Goal: Navigation & Orientation: Find specific page/section

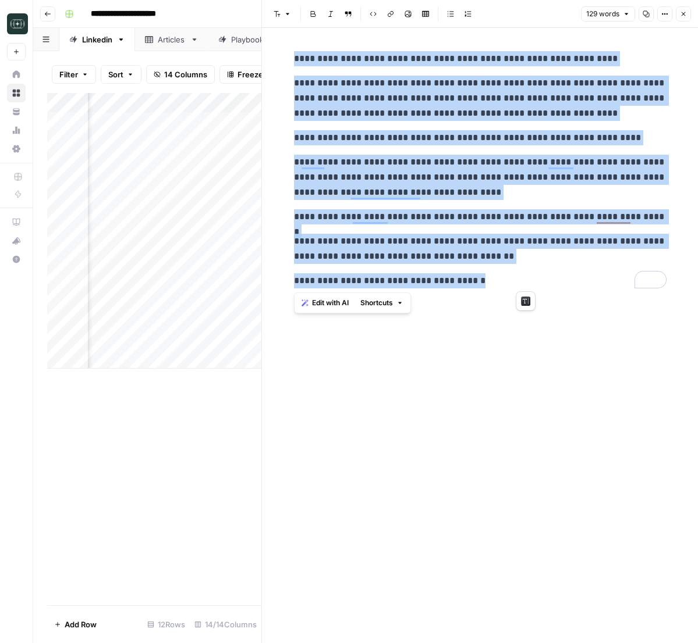
scroll to position [0, 286]
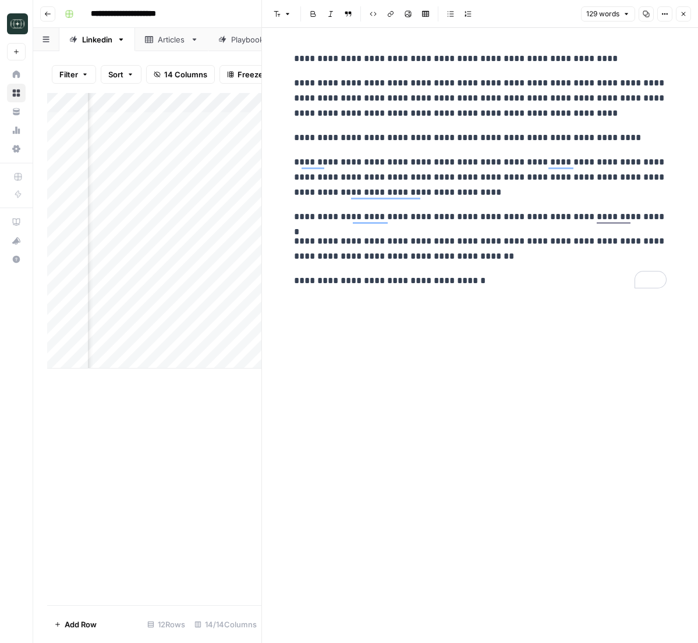
drag, startPoint x: 501, startPoint y: 372, endPoint x: 623, endPoint y: 170, distance: 236.0
click at [501, 372] on div "**********" at bounding box center [480, 336] width 386 height 616
click at [672, 17] on div "129 words Copy Options Close" at bounding box center [636, 13] width 110 height 15
click at [677, 15] on button "Close" at bounding box center [682, 13] width 15 height 15
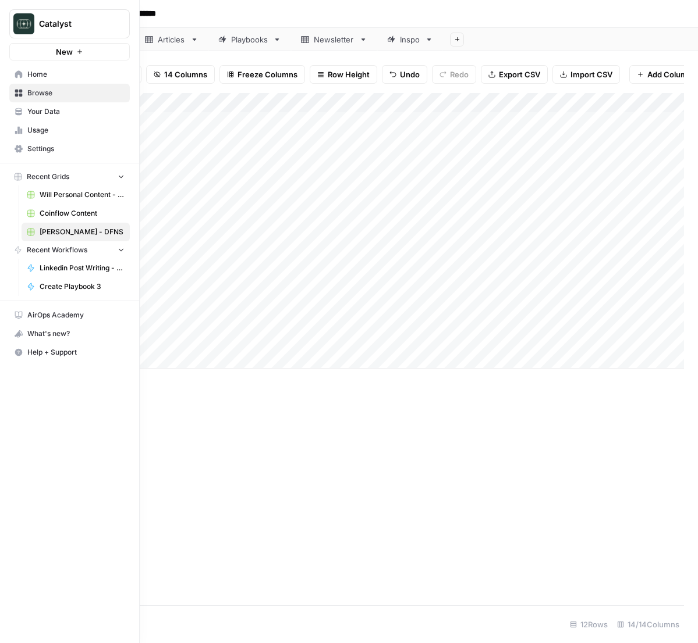
click at [15, 116] on link "Your Data" at bounding box center [69, 111] width 120 height 19
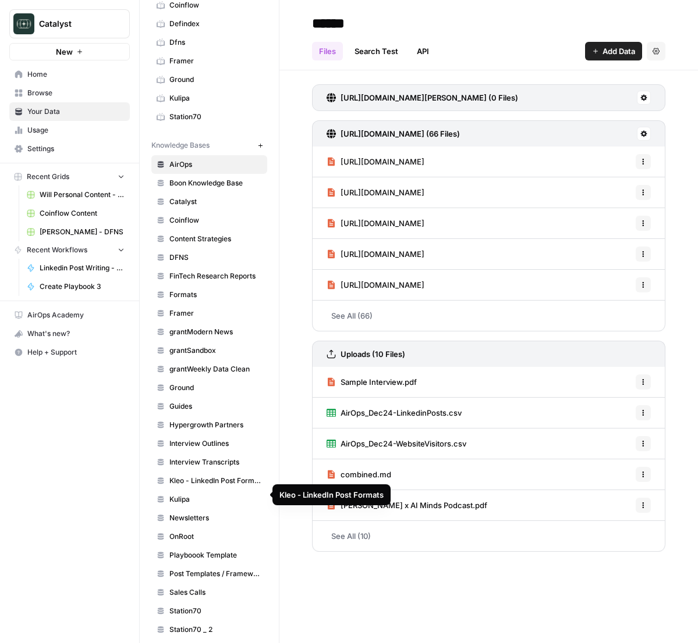
scroll to position [206, 0]
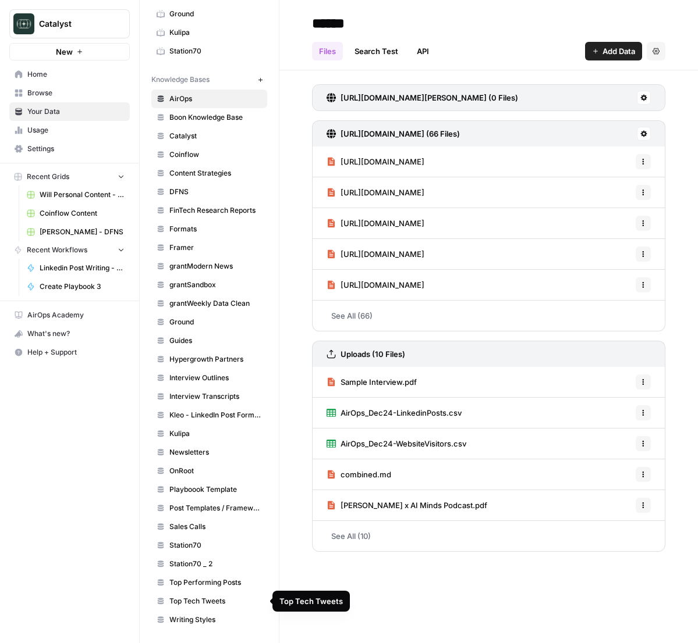
click at [213, 604] on span "Top Tech Tweets" at bounding box center [215, 601] width 93 height 10
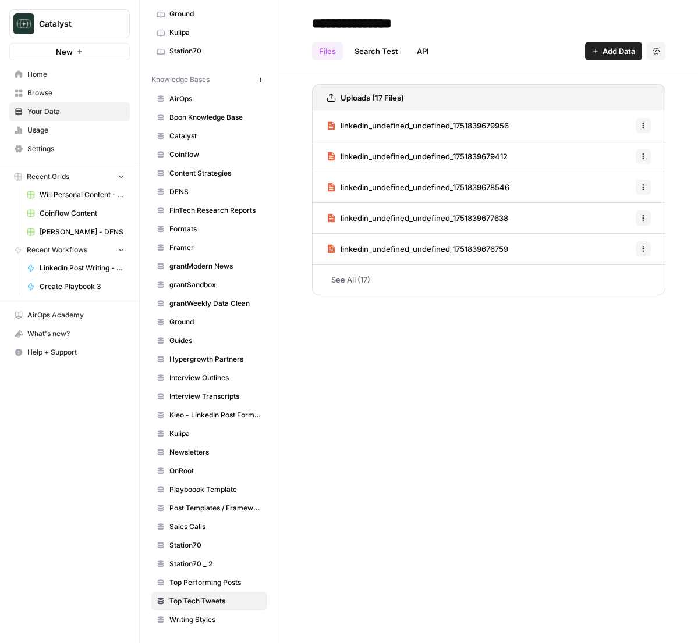
click at [371, 281] on link "See All (17)" at bounding box center [488, 280] width 353 height 30
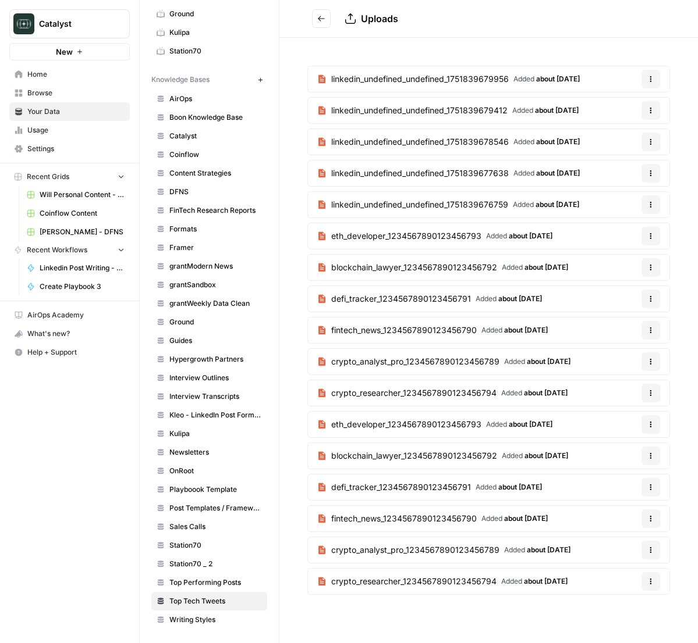
click at [321, 15] on icon "Go back" at bounding box center [321, 19] width 8 height 8
